Goal: Information Seeking & Learning: Compare options

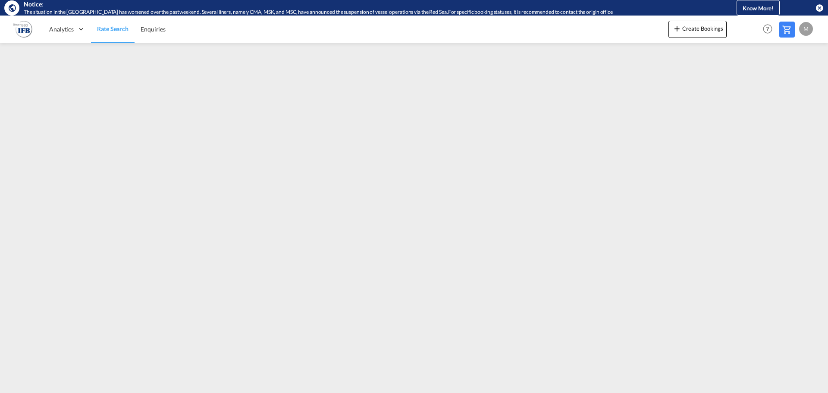
click at [820, 9] on md-icon "icon-close-circle" at bounding box center [819, 7] width 9 height 9
